Goal: Information Seeking & Learning: Learn about a topic

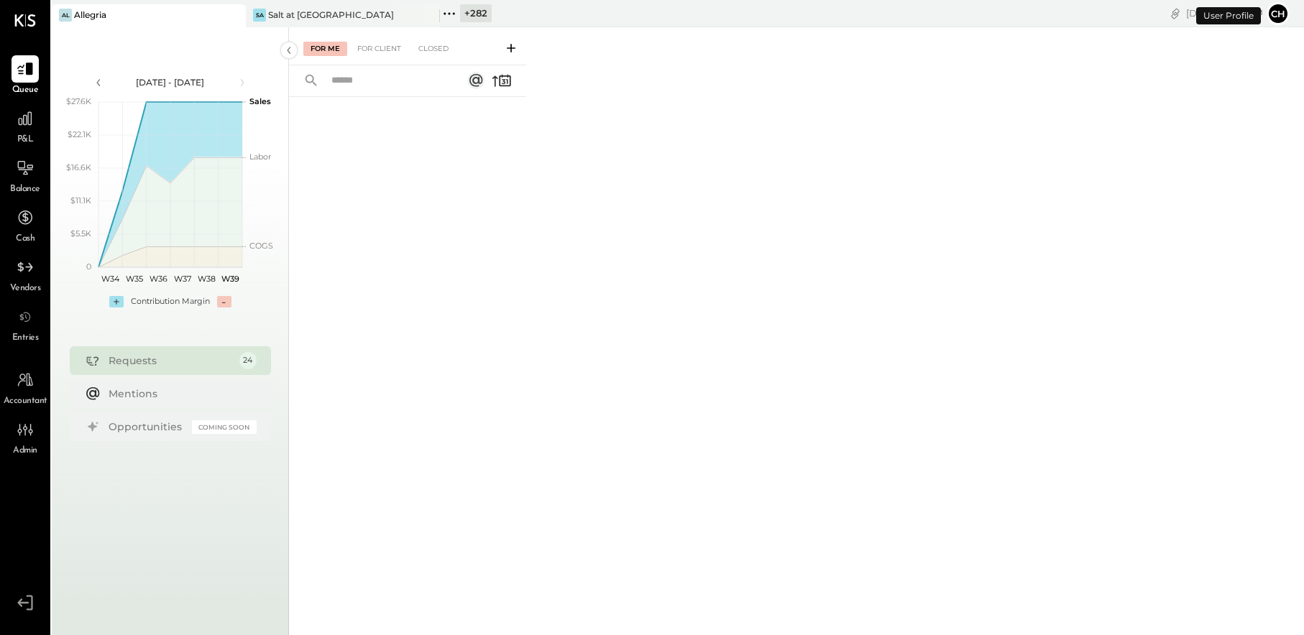
click at [448, 12] on icon at bounding box center [449, 13] width 19 height 19
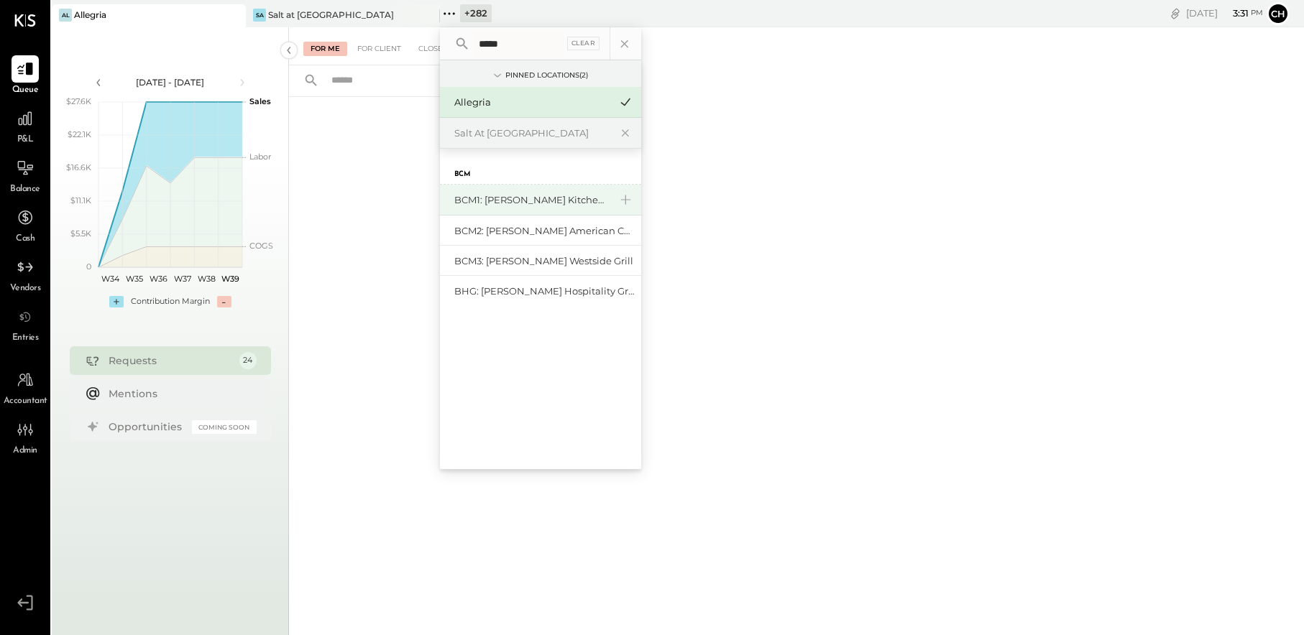
type input "*****"
click at [542, 198] on div "BCM1: [PERSON_NAME] Kitchen Bar Market" at bounding box center [531, 200] width 155 height 14
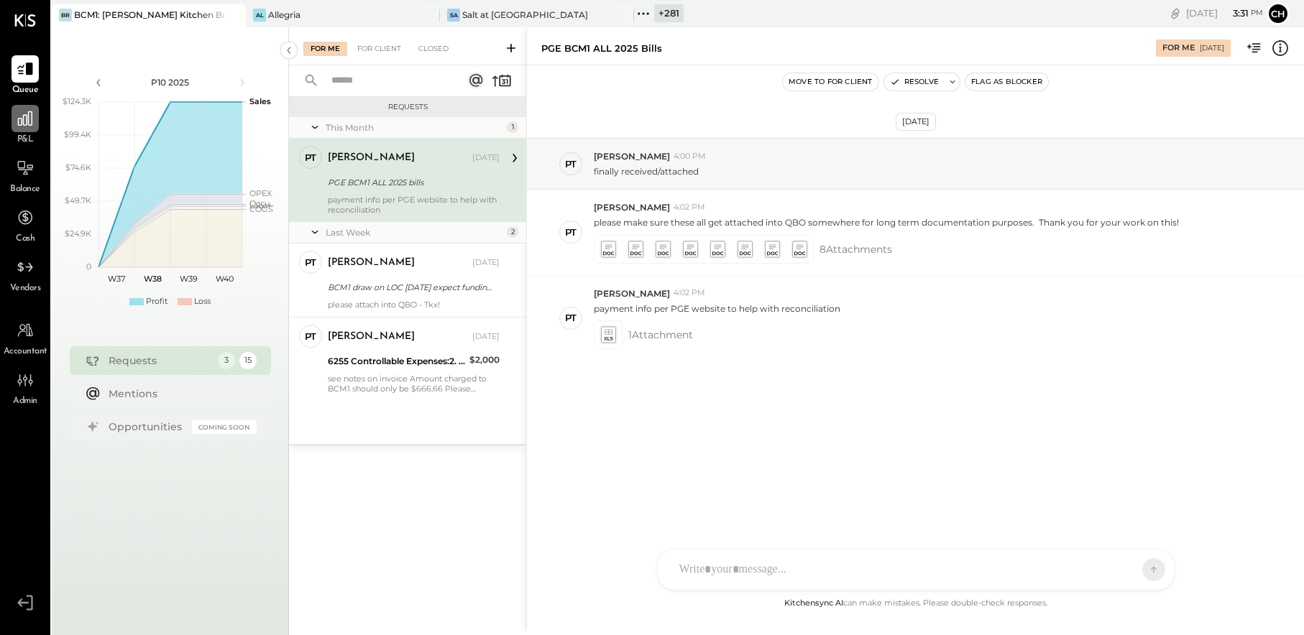
click at [17, 119] on icon at bounding box center [25, 118] width 19 height 19
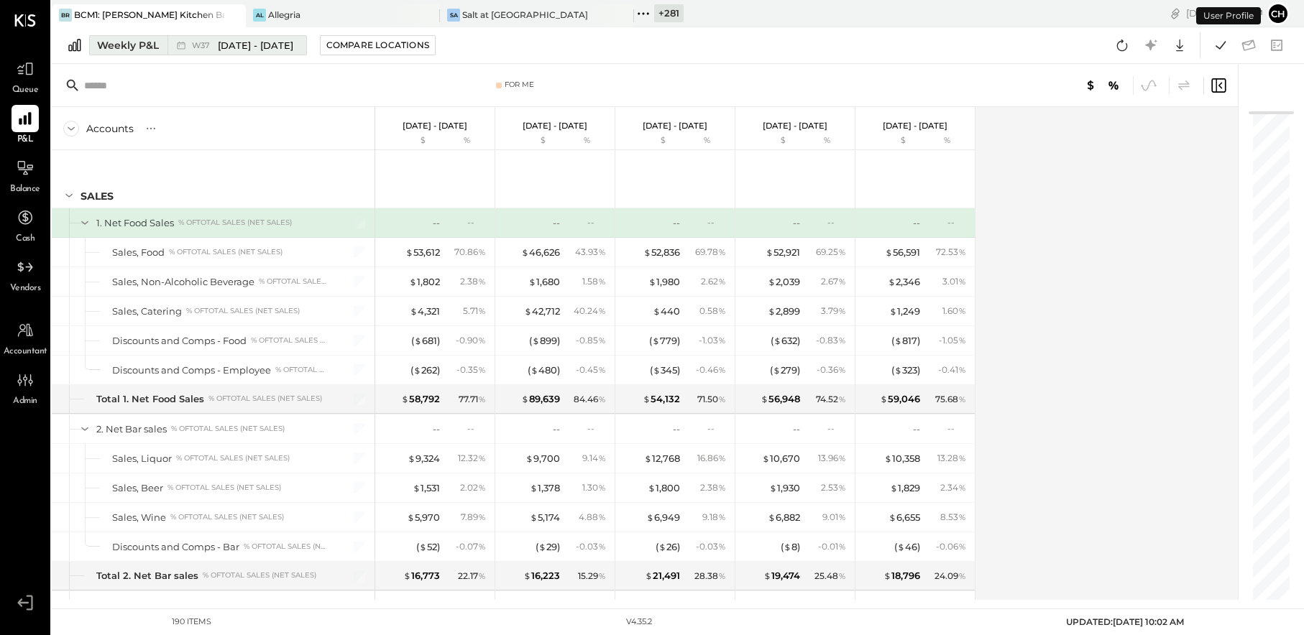
click at [165, 43] on button "Weekly P&L W37 [DATE] - [DATE]" at bounding box center [198, 45] width 218 height 20
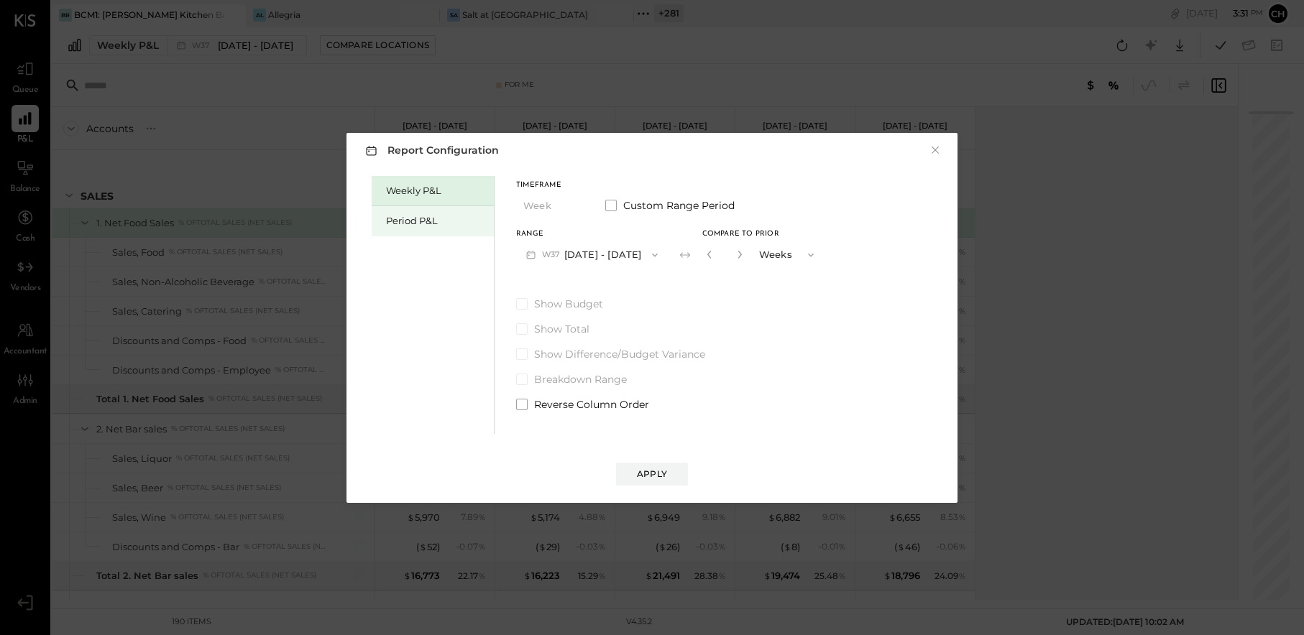
click at [425, 223] on div "Period P&L" at bounding box center [436, 221] width 101 height 14
click at [616, 258] on button "P10 [DATE] - [DATE]" at bounding box center [589, 254] width 147 height 27
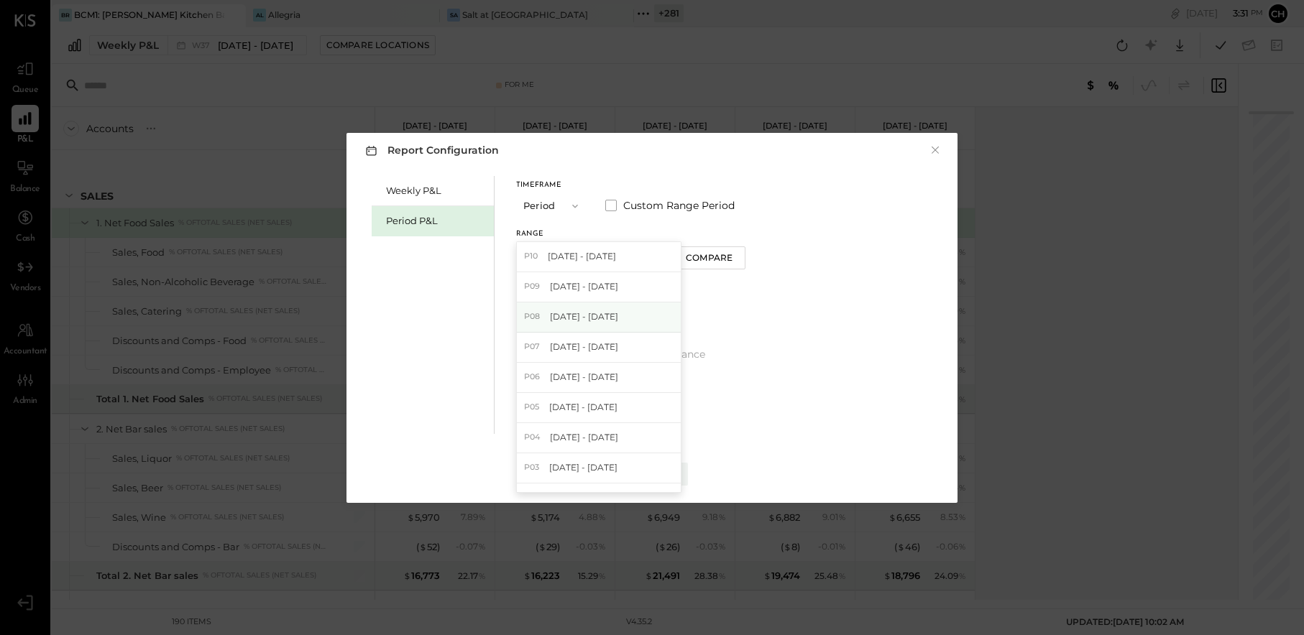
click at [618, 313] on span "[DATE] - [DATE]" at bounding box center [584, 316] width 68 height 12
click at [675, 471] on button "Apply" at bounding box center [652, 474] width 72 height 23
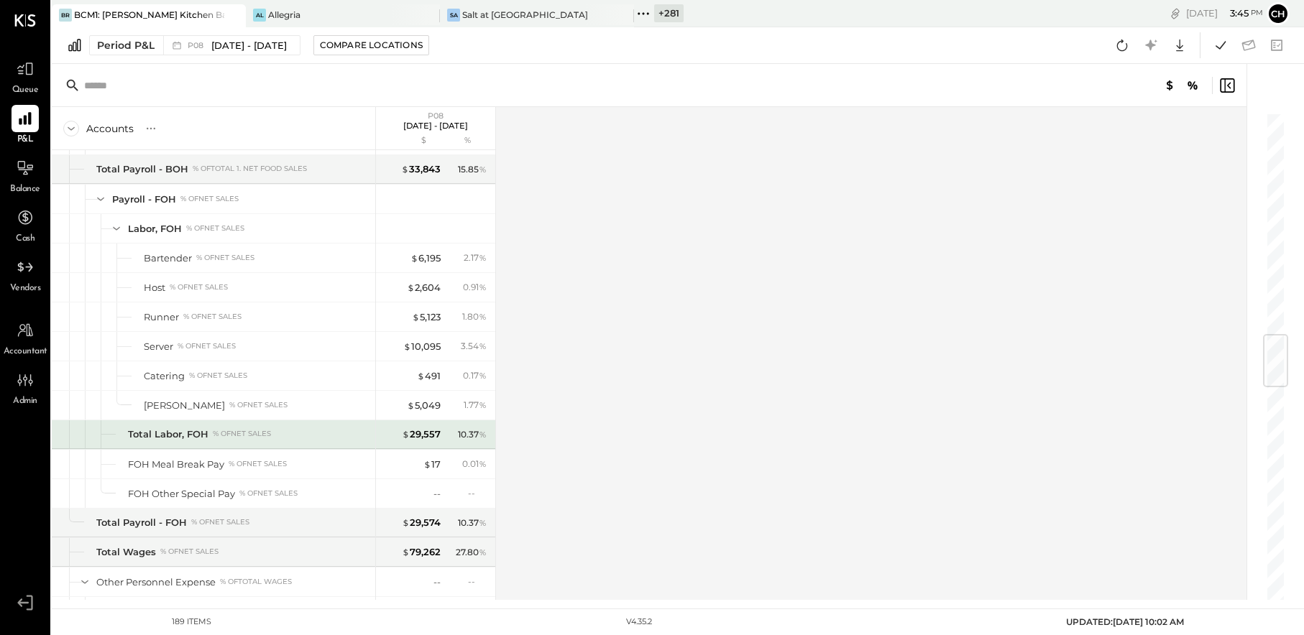
scroll to position [1998, 0]
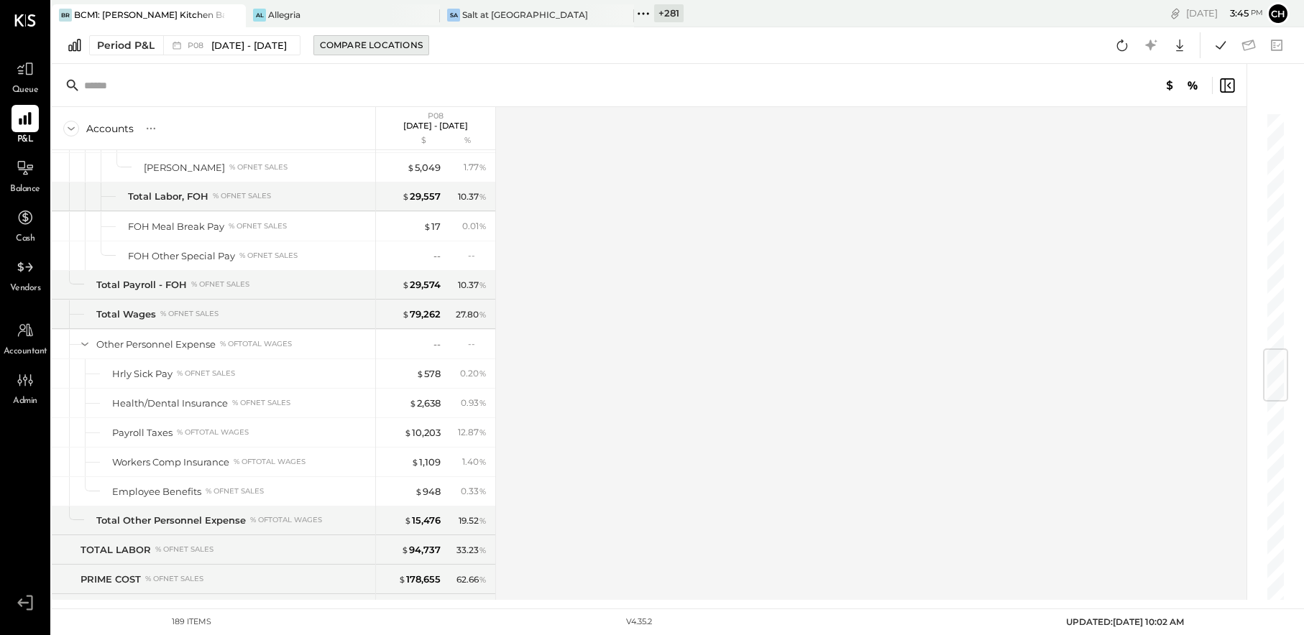
click at [390, 45] on div "Compare Locations" at bounding box center [371, 45] width 103 height 12
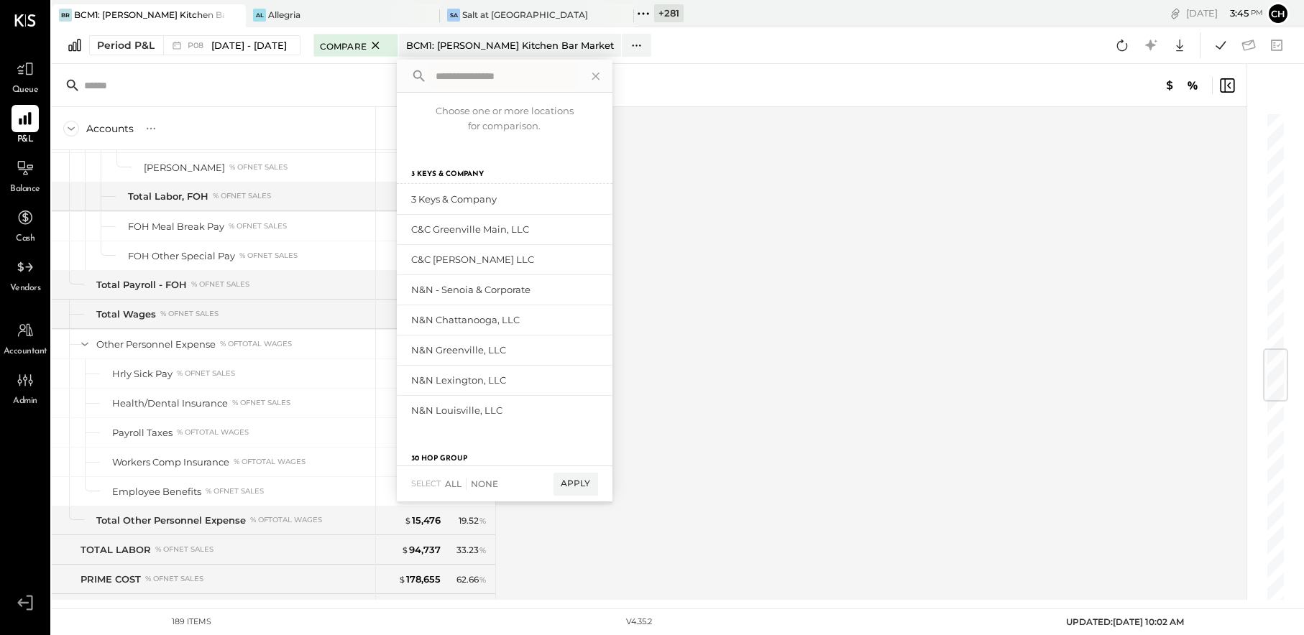
click at [379, 45] on icon at bounding box center [375, 45] width 7 height 7
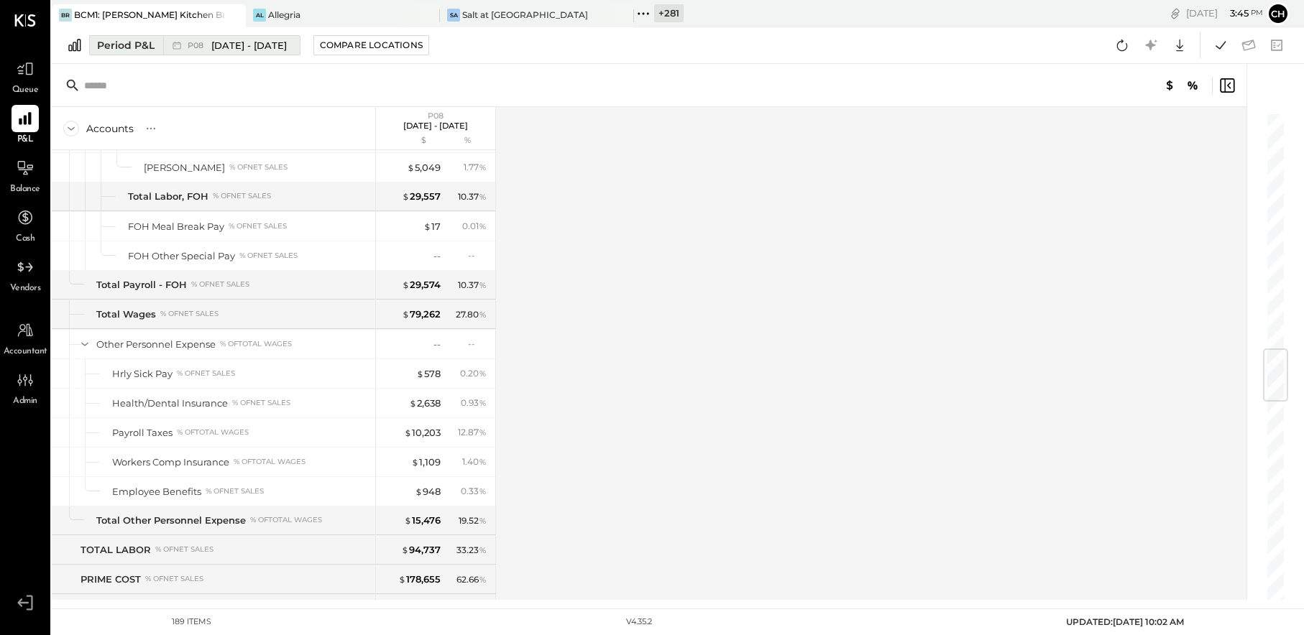
click at [287, 47] on span "[DATE] - [DATE]" at bounding box center [248, 46] width 75 height 14
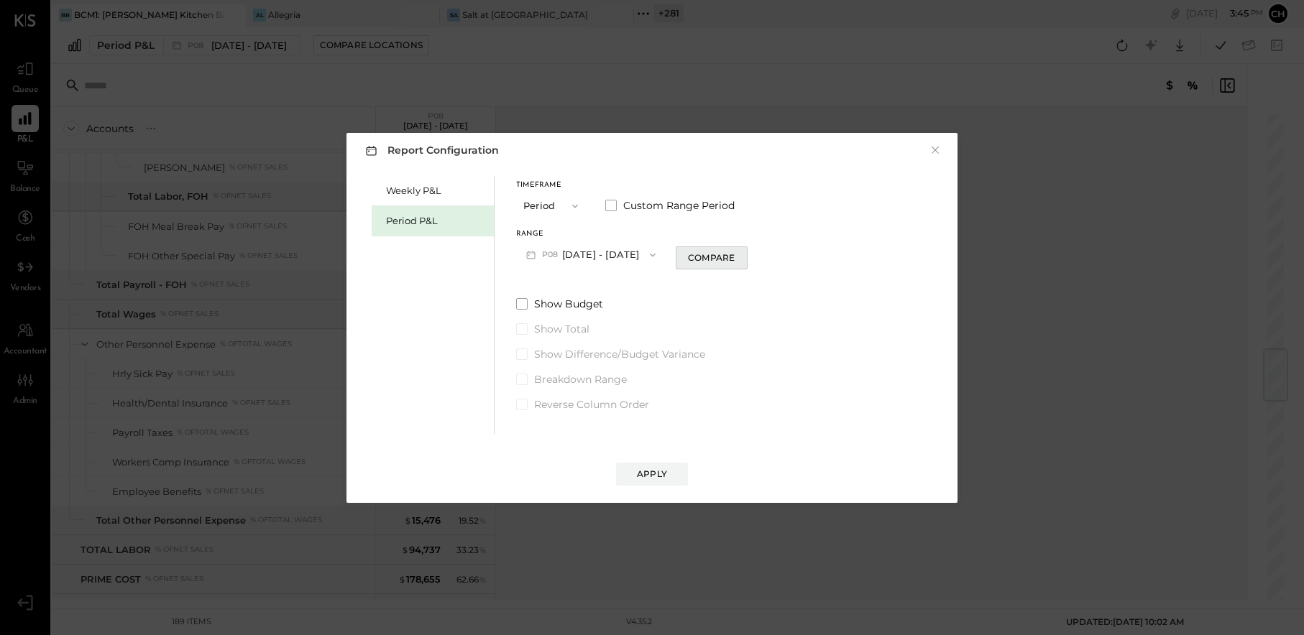
click at [703, 259] on button "Compare" at bounding box center [712, 257] width 72 height 23
click at [655, 472] on div "Apply" at bounding box center [652, 474] width 30 height 12
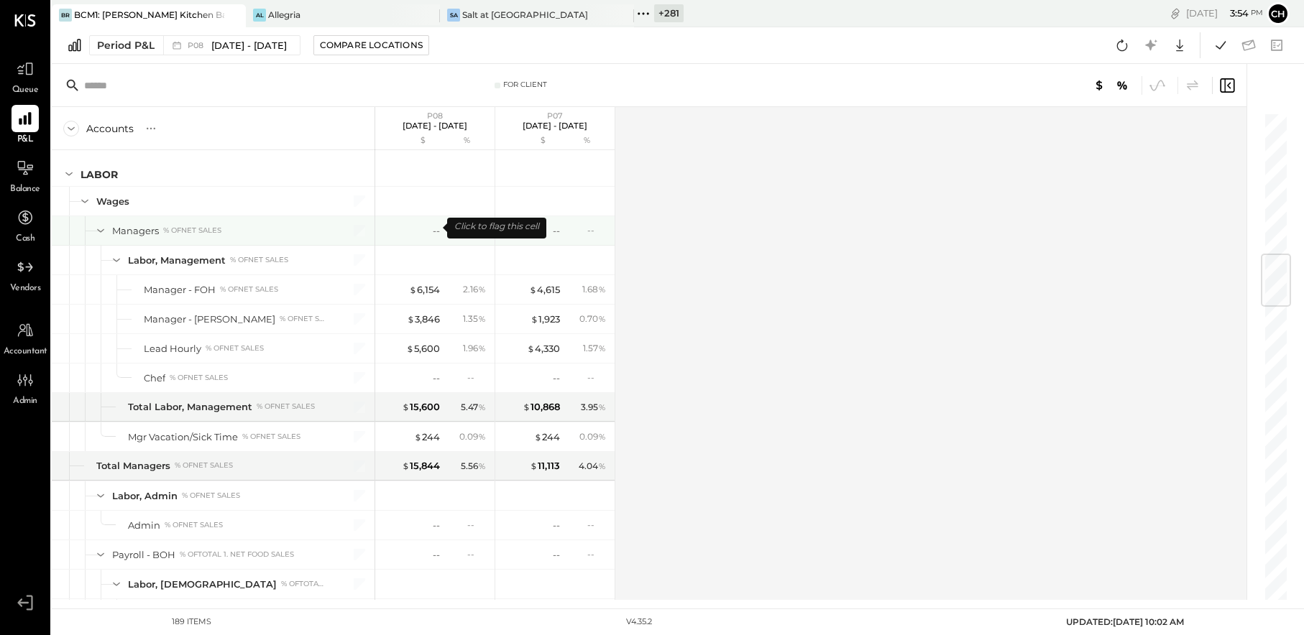
scroll to position [1181, 0]
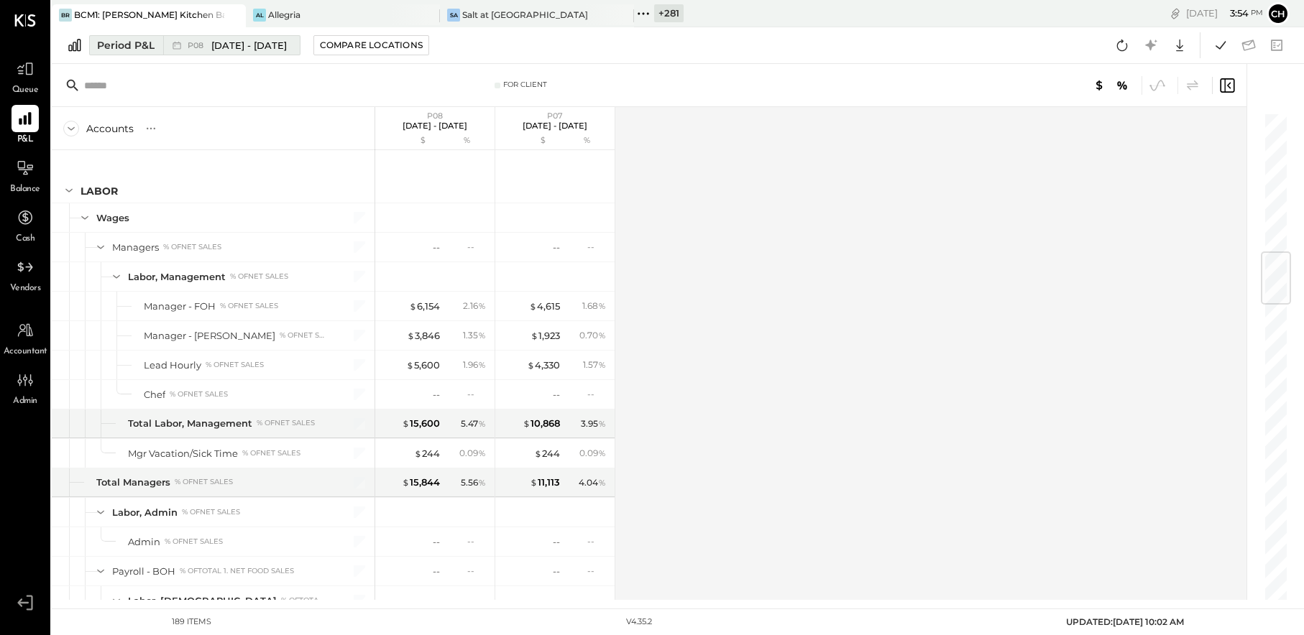
click at [263, 46] on span "[DATE] - [DATE]" at bounding box center [248, 46] width 75 height 14
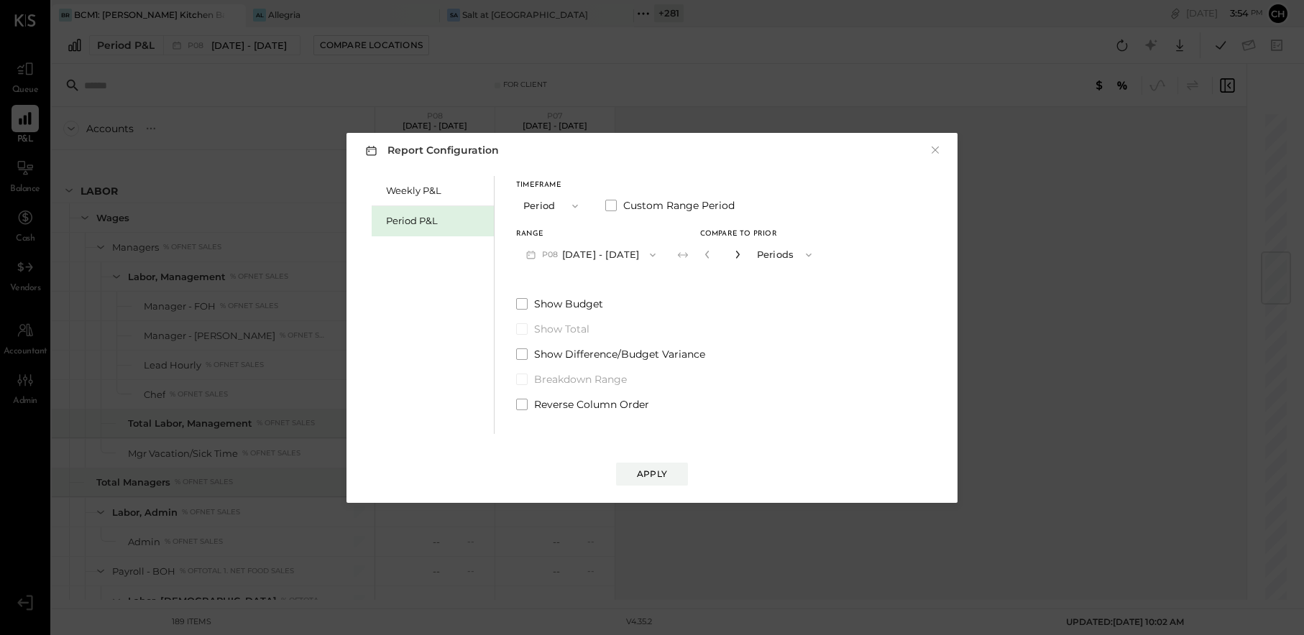
click at [742, 253] on icon "button" at bounding box center [737, 254] width 9 height 9
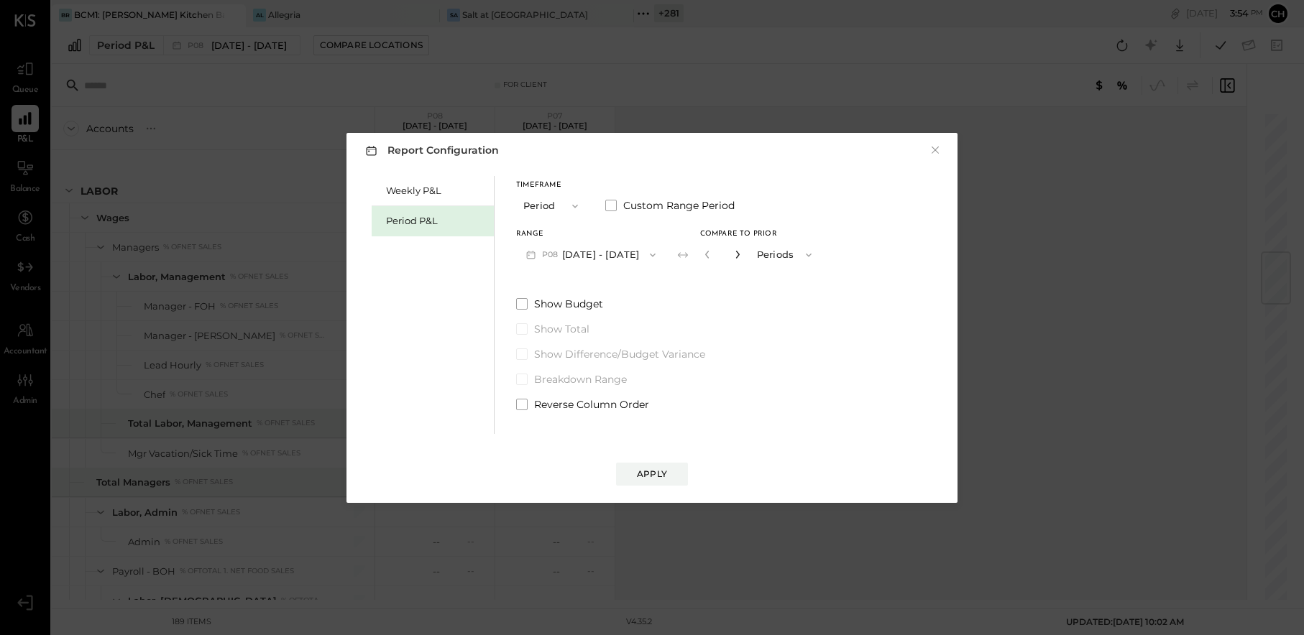
click at [742, 253] on icon "button" at bounding box center [737, 254] width 9 height 9
type input "*"
click at [651, 478] on div "Apply" at bounding box center [652, 474] width 30 height 12
